Goal: Task Accomplishment & Management: Complete application form

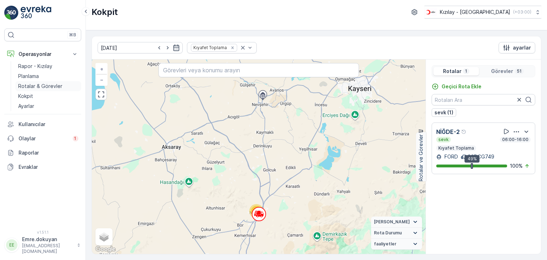
click at [47, 87] on p "Rotalar & Görevler" at bounding box center [40, 86] width 44 height 7
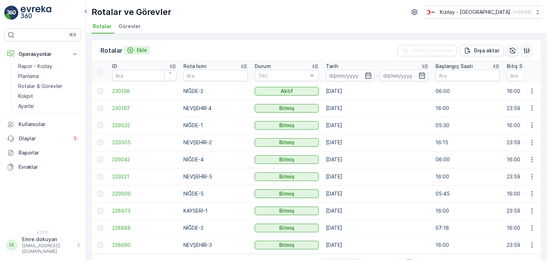
click at [141, 50] on p "Ekle" at bounding box center [142, 50] width 10 height 7
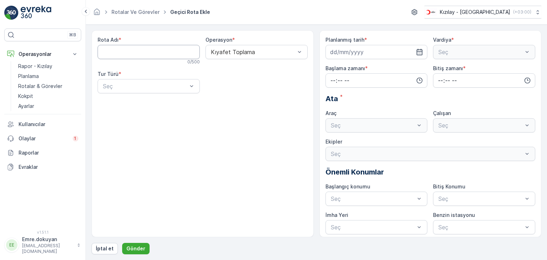
click at [131, 53] on Adı "Rota Adı" at bounding box center [149, 52] width 102 height 14
type Adı "NEVŞEHİR -1"
click at [234, 67] on span "Kıyafet Toplama" at bounding box center [232, 69] width 44 height 6
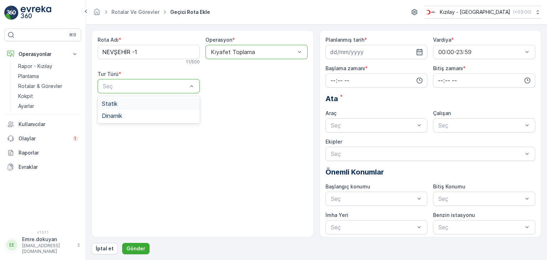
click at [144, 102] on div "Statik" at bounding box center [149, 103] width 94 height 6
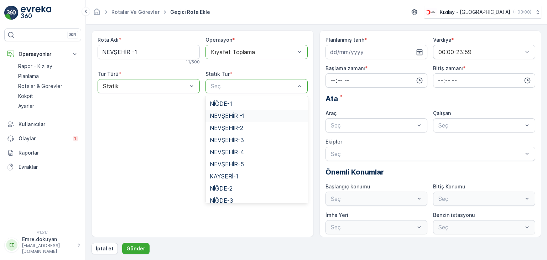
click at [231, 117] on span "NEVŞEHİR -1" at bounding box center [227, 116] width 35 height 6
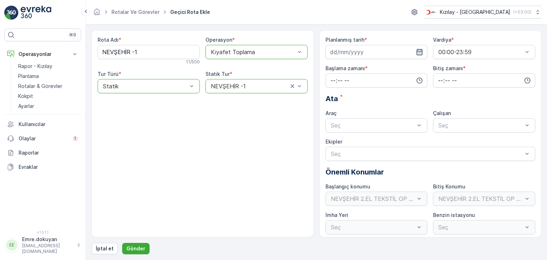
click at [419, 52] on icon "button" at bounding box center [419, 51] width 7 height 7
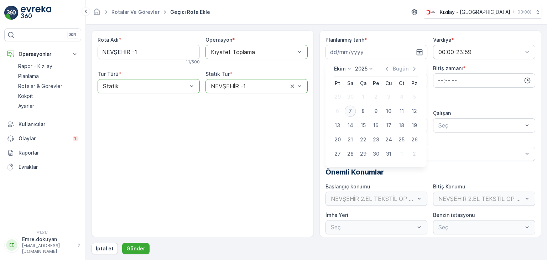
click at [349, 112] on div "7" at bounding box center [350, 110] width 11 height 11
type input "[DATE]"
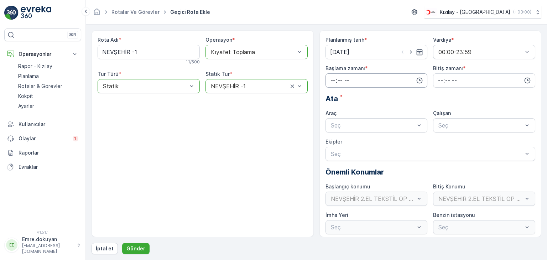
click at [331, 79] on input "time" at bounding box center [377, 80] width 102 height 14
click at [333, 146] on span "16" at bounding box center [333, 146] width 6 height 7
type input "16:00"
click at [351, 94] on span "00" at bounding box center [348, 94] width 6 height 7
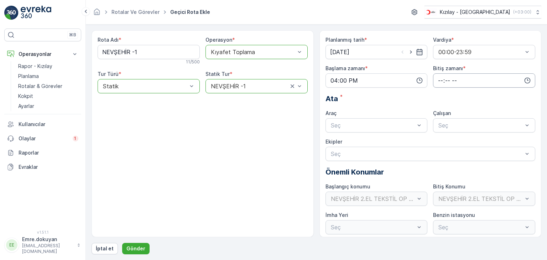
click at [438, 79] on input "time" at bounding box center [484, 80] width 102 height 14
click at [443, 151] on span "23" at bounding box center [441, 152] width 6 height 7
click at [458, 152] on span "59" at bounding box center [456, 152] width 6 height 7
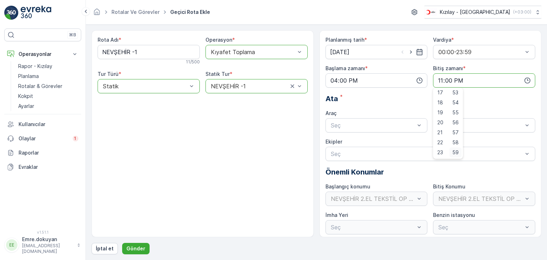
type input "23:59"
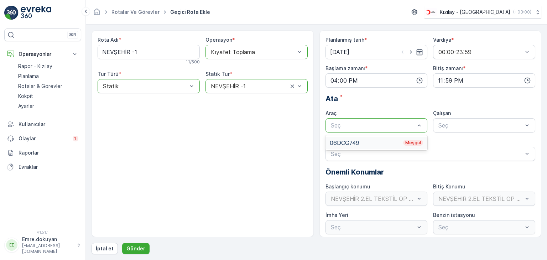
click at [355, 141] on div "06DCG749 Meşgul" at bounding box center [377, 143] width 94 height 6
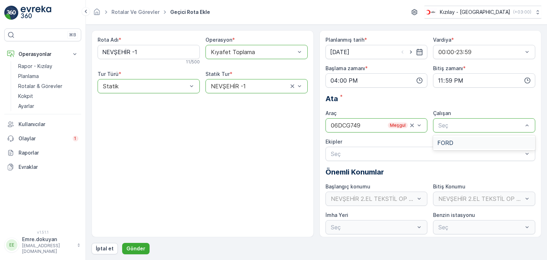
click at [468, 141] on div "FORD" at bounding box center [485, 143] width 94 height 6
click at [135, 246] on p "Gönder" at bounding box center [135, 248] width 19 height 7
